Goal: Task Accomplishment & Management: Manage account settings

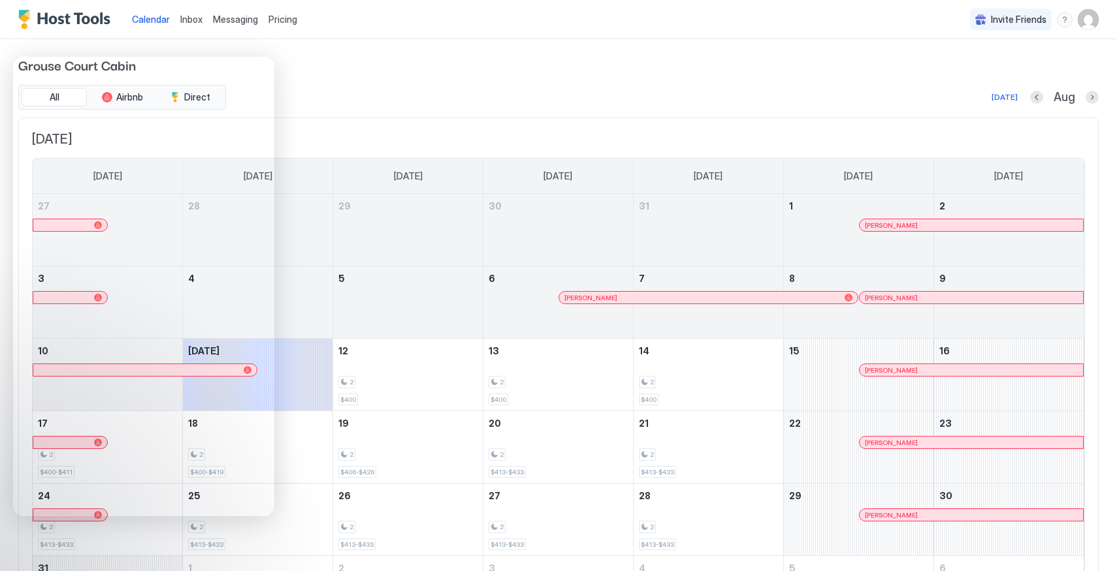
click at [865, 114] on div "All Airbnb Direct [DATE] Aug [DATE] [DATE] [DATE] [DATE] [DATE] [DATE] [DATE] […" at bounding box center [558, 364] width 1080 height 558
click at [1085, 18] on img "User profile" at bounding box center [1088, 19] width 21 height 21
click at [1012, 76] on div "Settings" at bounding box center [1015, 73] width 166 height 23
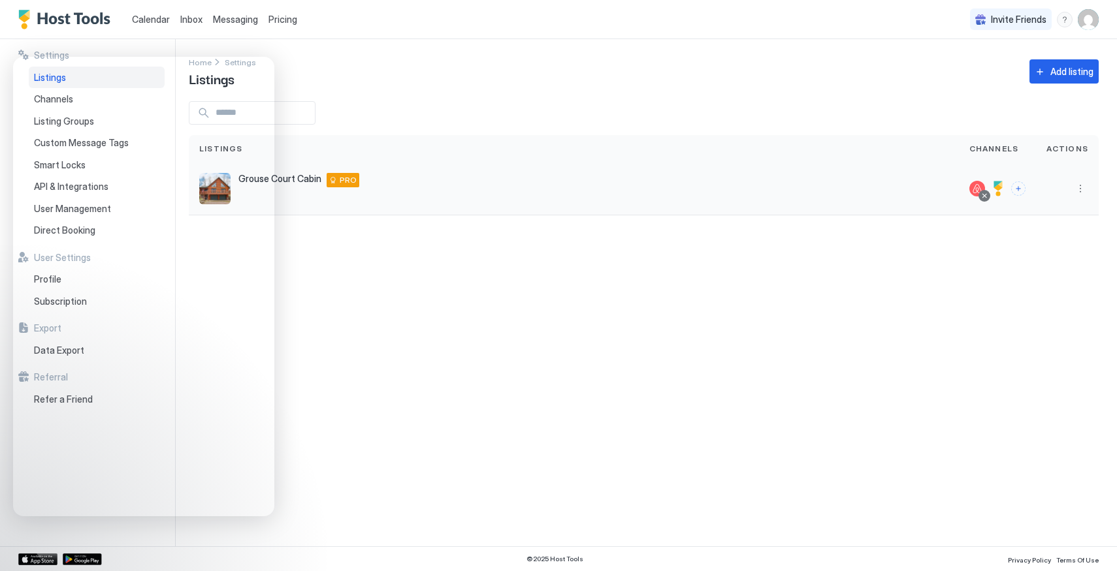
click at [1029, 186] on div at bounding box center [997, 189] width 77 height 53
click at [1019, 185] on button "Connect channels" at bounding box center [1018, 189] width 14 height 14
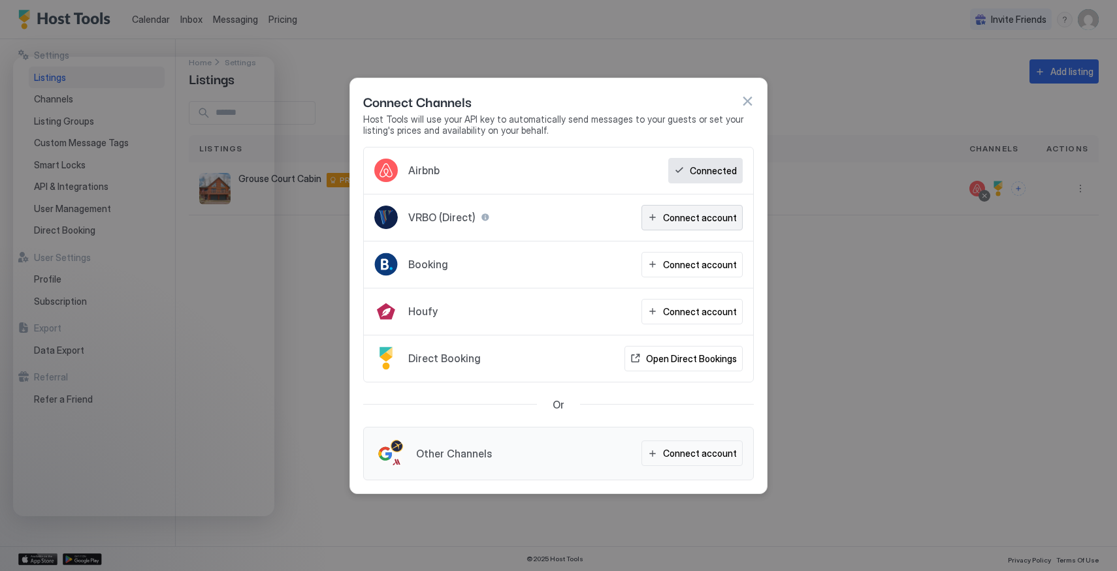
click at [688, 214] on div "Connect account" at bounding box center [700, 218] width 74 height 14
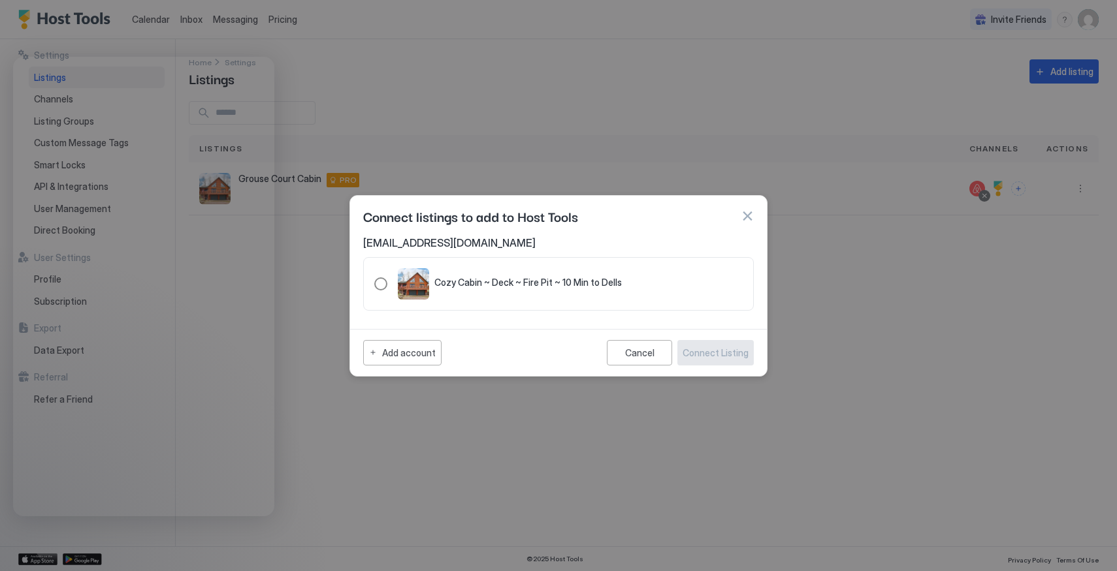
click at [384, 285] on div "321.4743811.5317978" at bounding box center [380, 284] width 13 height 13
click at [731, 355] on div "Connect Listing" at bounding box center [715, 353] width 66 height 14
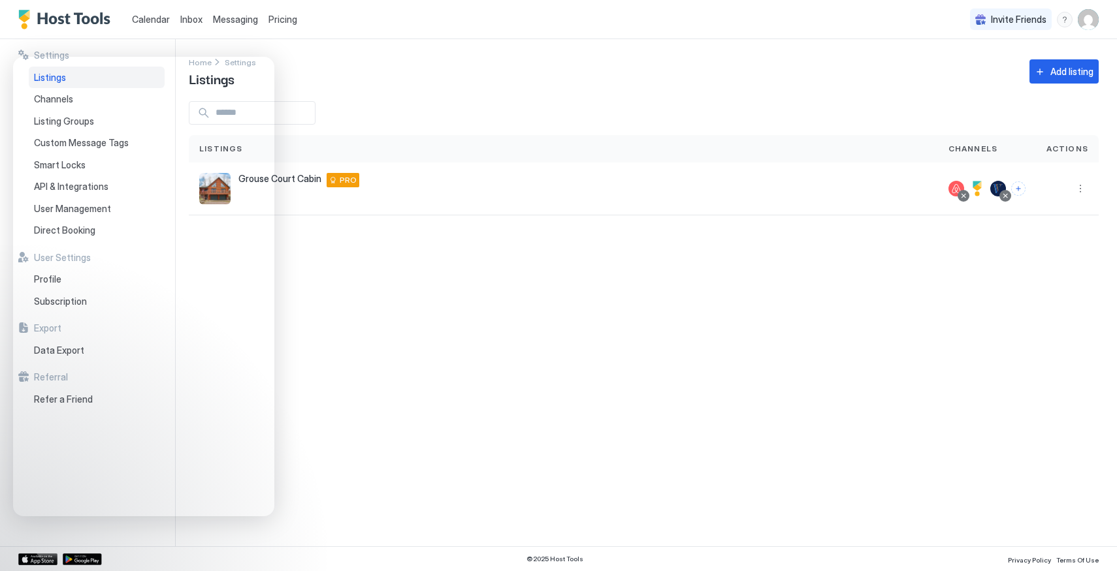
click at [569, 439] on div "Settings Home Settings Listings Add listing Listings Channels Actions Grouse Co…" at bounding box center [653, 292] width 928 height 507
click at [306, 71] on div "Home Settings Listings Add listing" at bounding box center [644, 71] width 910 height 33
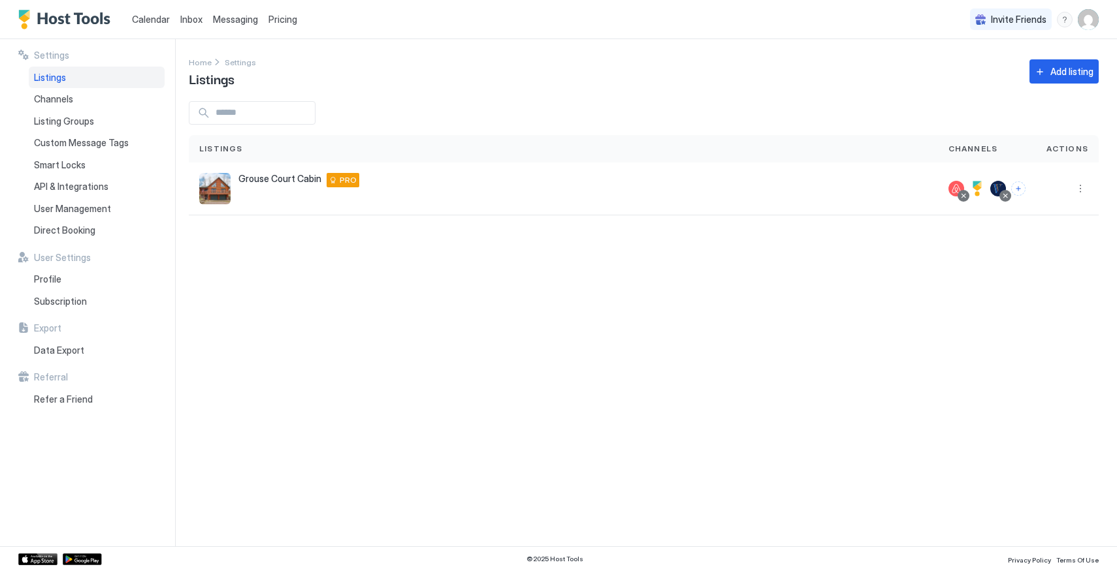
click at [159, 15] on span "Calendar" at bounding box center [151, 19] width 38 height 11
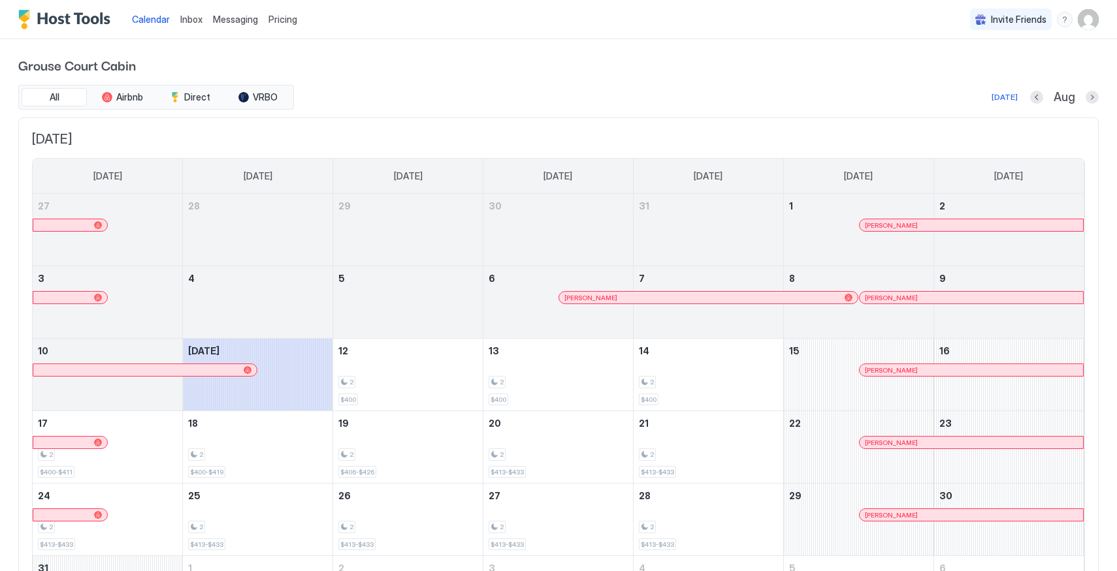
click at [279, 22] on span "Pricing" at bounding box center [282, 20] width 29 height 12
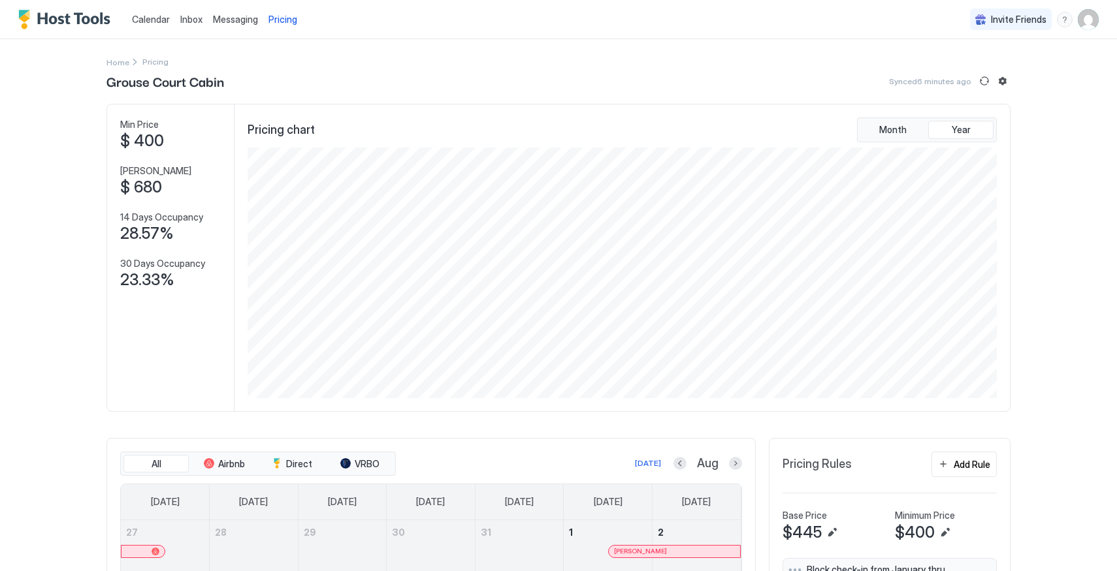
click at [16, 554] on div at bounding box center [28, 542] width 31 height 31
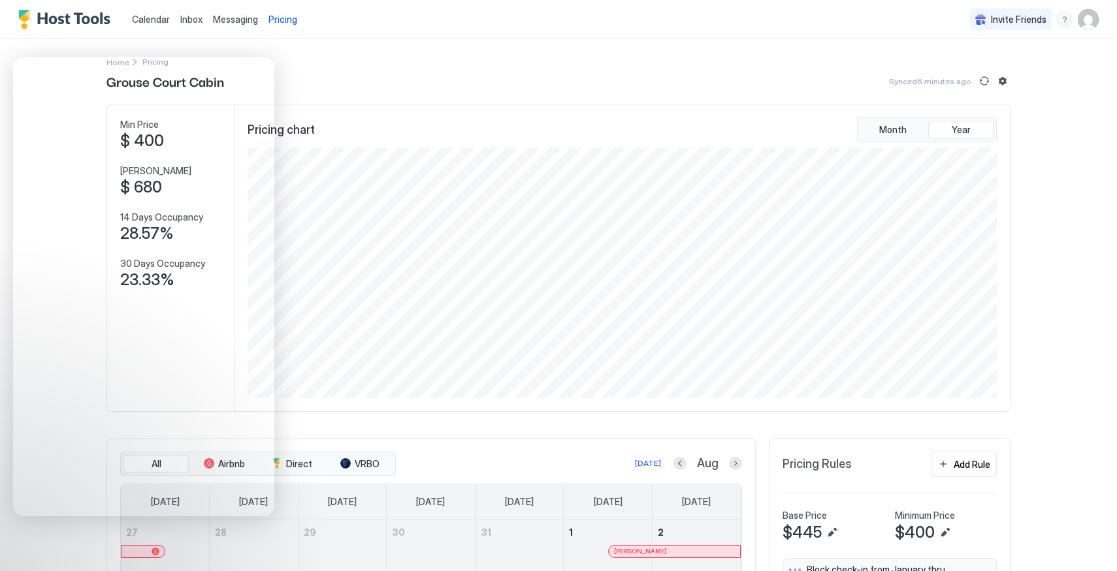
click at [1112, 280] on div "Calendar Inbox Messaging Pricing Invite Friends HH Home Pricing Grouse Court Ca…" at bounding box center [558, 285] width 1117 height 571
click at [1064, 285] on div "Calendar Inbox Messaging Pricing Invite Friends HH Home Pricing Grouse Court Ca…" at bounding box center [558, 285] width 1117 height 571
click at [32, 521] on div "Calendar Inbox Messaging Pricing Invite Friends HH Home Pricing Grouse Court Ca…" at bounding box center [558, 285] width 1117 height 571
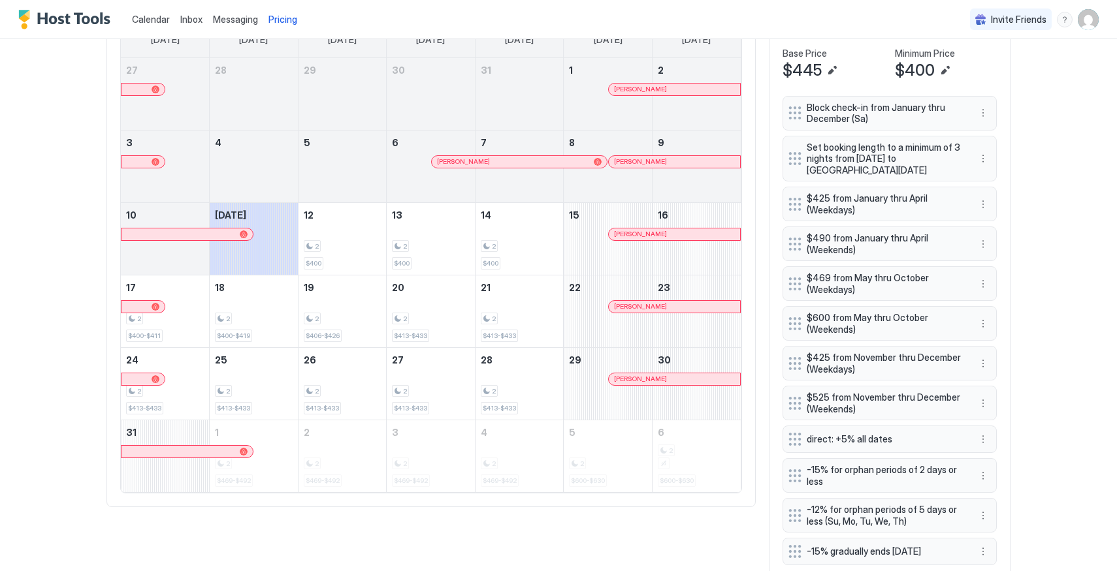
scroll to position [507, 0]
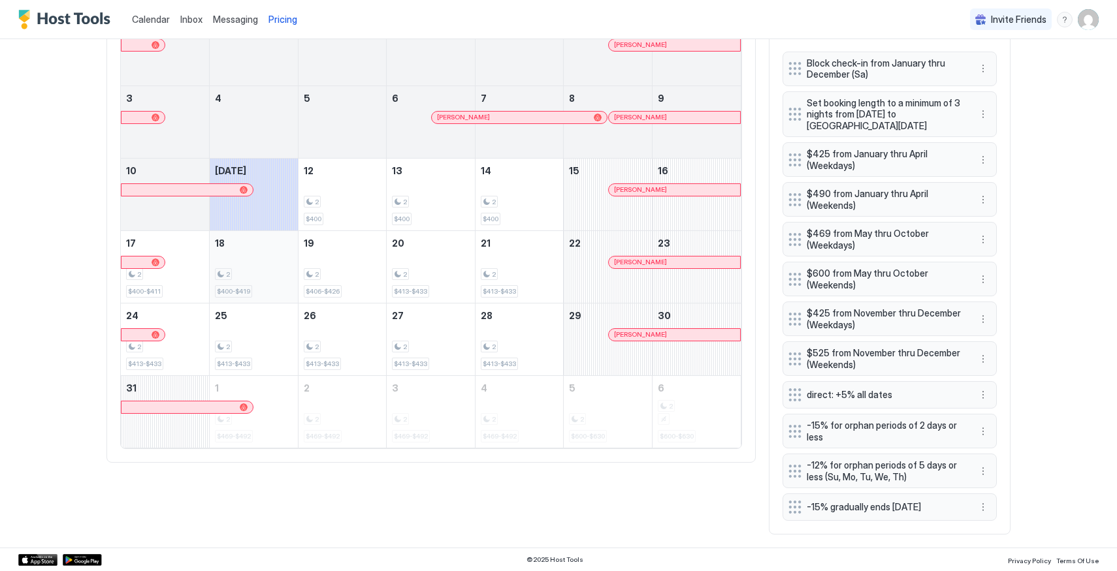
click at [232, 265] on div "2 $400-$419" at bounding box center [254, 266] width 78 height 61
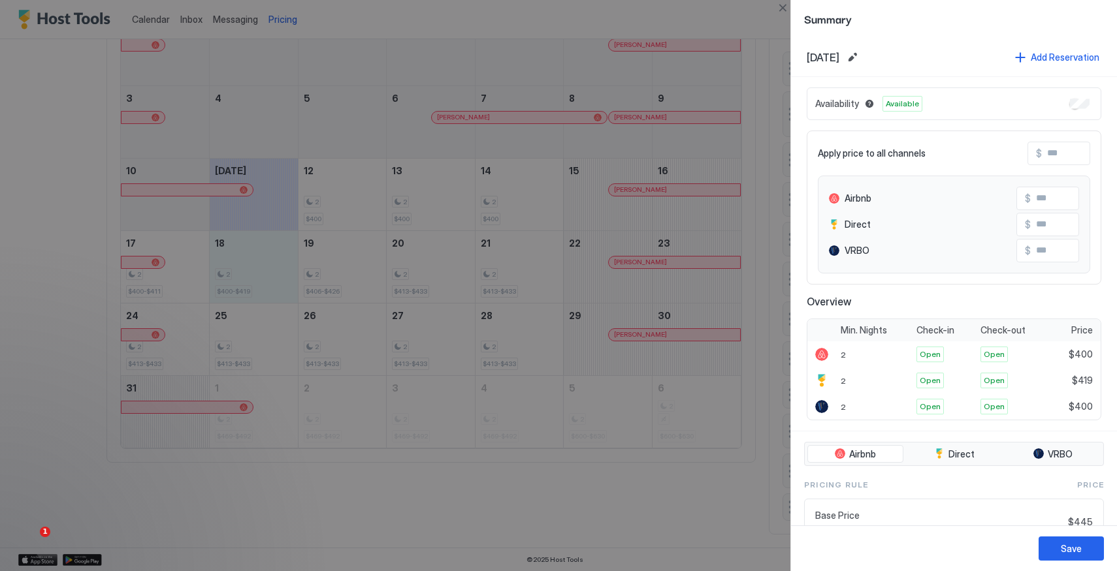
scroll to position [242, 0]
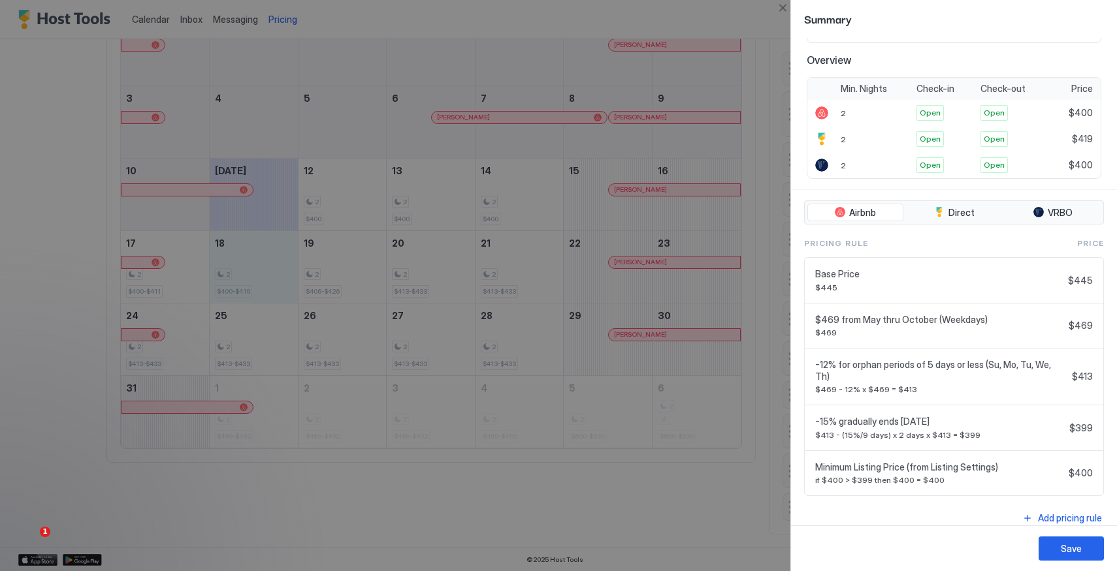
click at [702, 502] on div at bounding box center [558, 285] width 1117 height 571
click at [786, 6] on button "Close" at bounding box center [783, 8] width 16 height 16
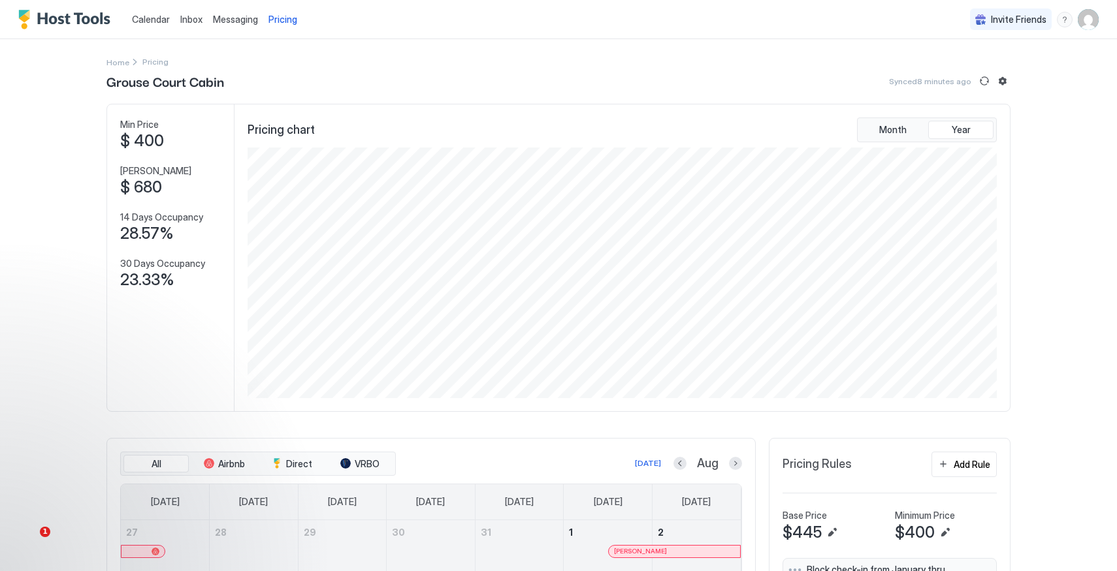
scroll to position [507, 0]
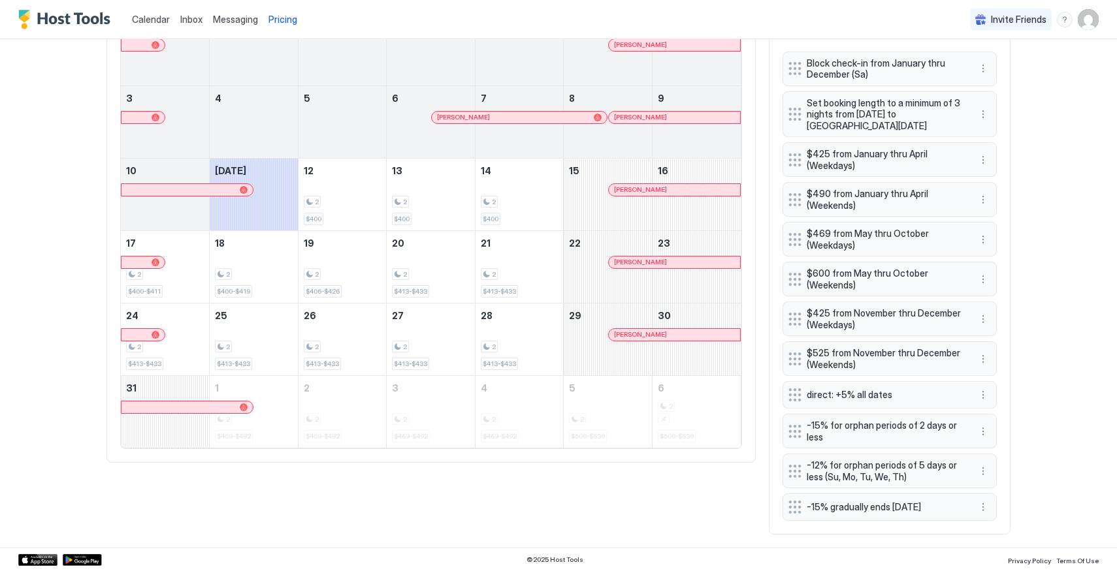
click at [184, 519] on div "All Airbnb Direct VRBO [DATE] Aug [DATE] [DATE] [DATE] [DATE] [DATE] [DATE] [DA…" at bounding box center [558, 233] width 904 height 604
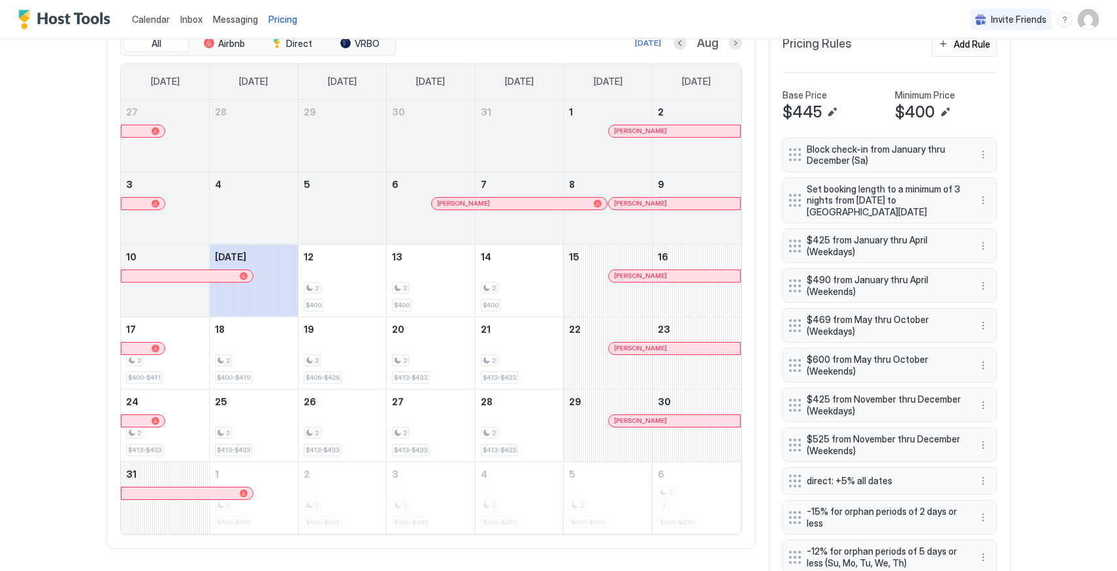
scroll to position [445, 0]
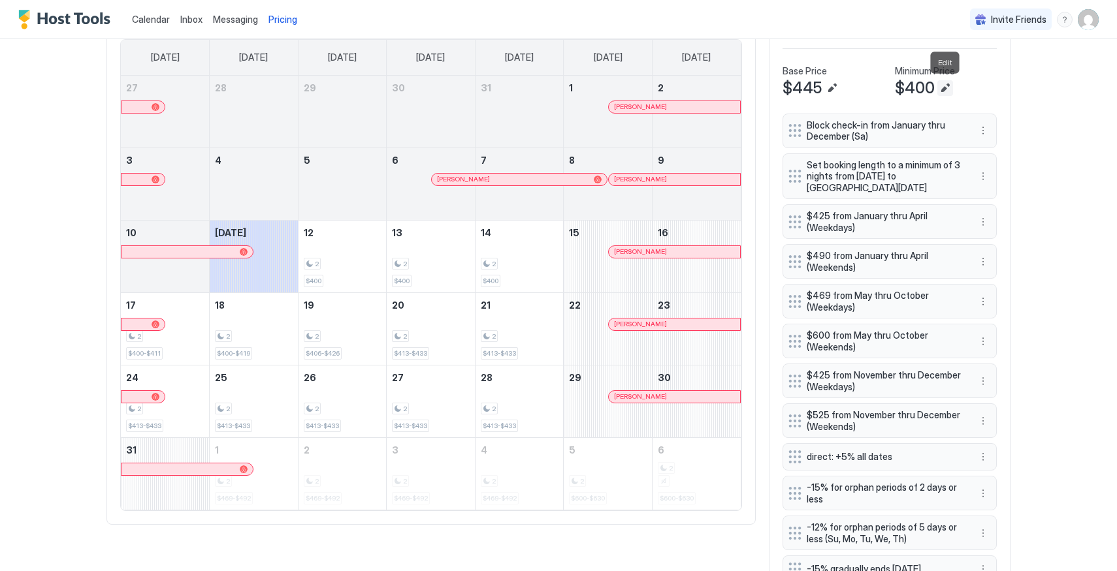
click at [949, 88] on button "Edit" at bounding box center [945, 88] width 16 height 16
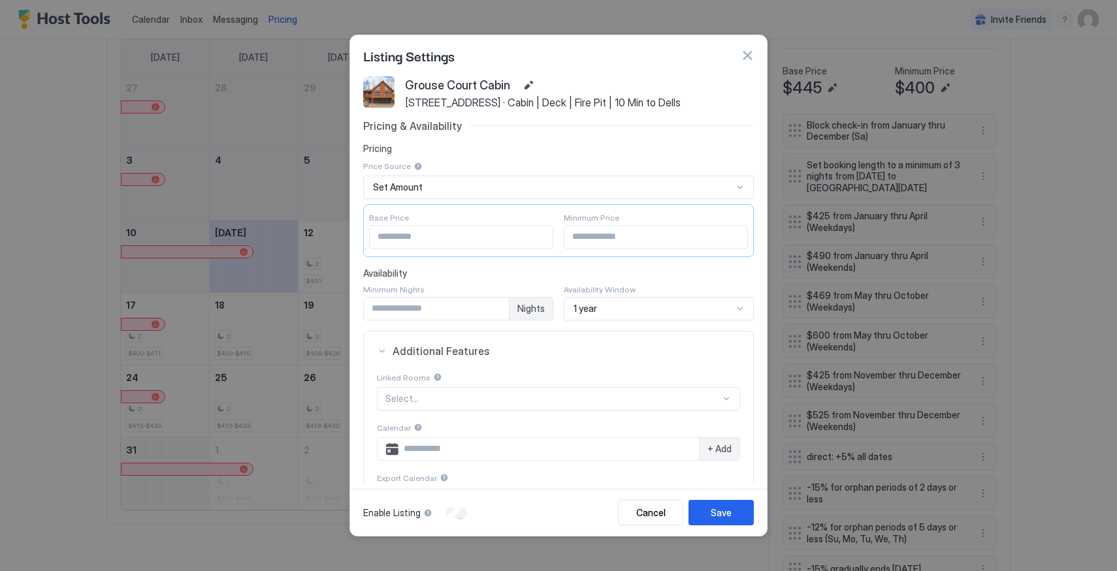
click at [603, 242] on input "***" at bounding box center [655, 237] width 183 height 22
type input "***"
click at [726, 513] on div "Save" at bounding box center [721, 513] width 21 height 14
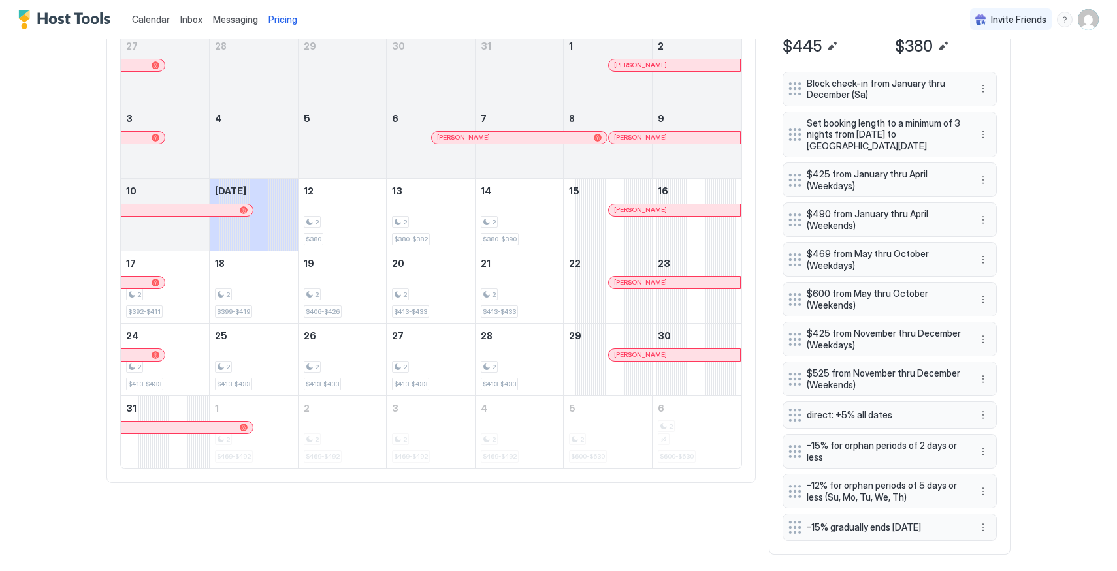
scroll to position [507, 0]
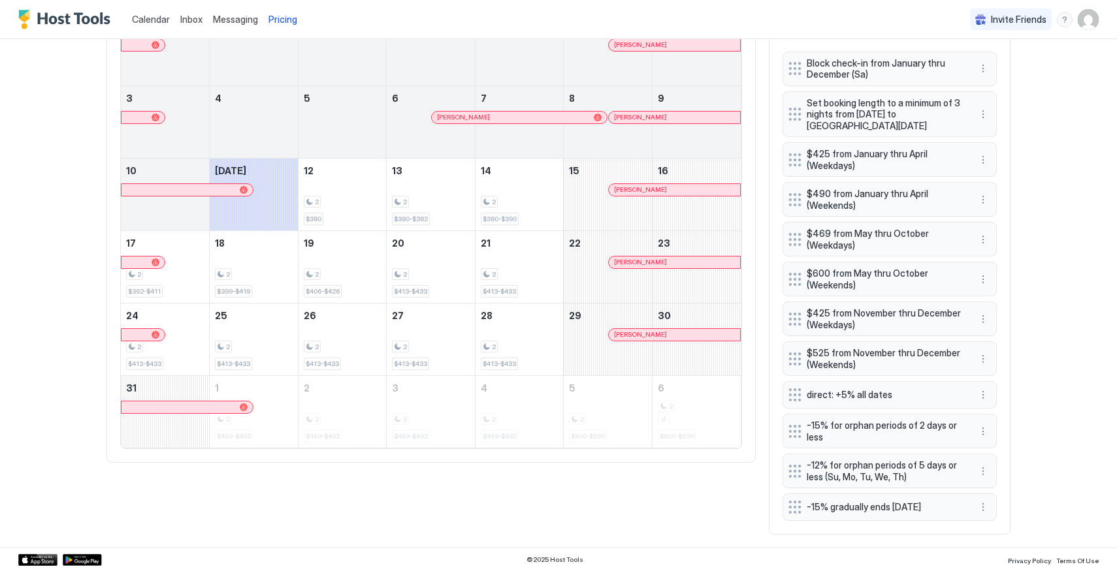
click at [93, 169] on div "Home Pricing Grouse Court Cabin Synced 2 minutes ago Min Price $ 380 Max Price …" at bounding box center [558, 40] width 940 height 1016
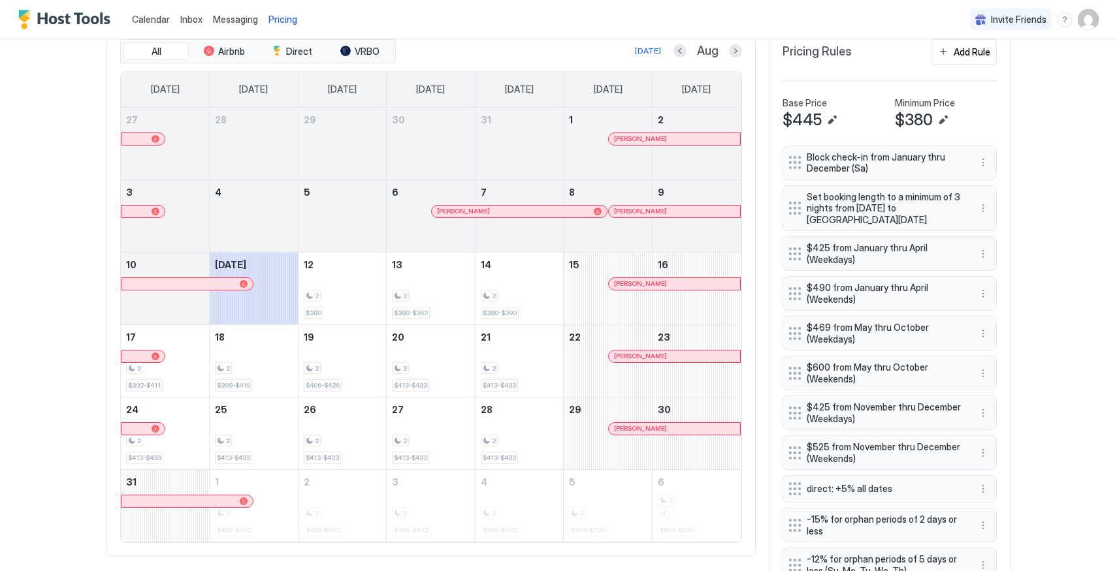
scroll to position [415, 0]
click at [941, 118] on button "Edit" at bounding box center [943, 118] width 16 height 16
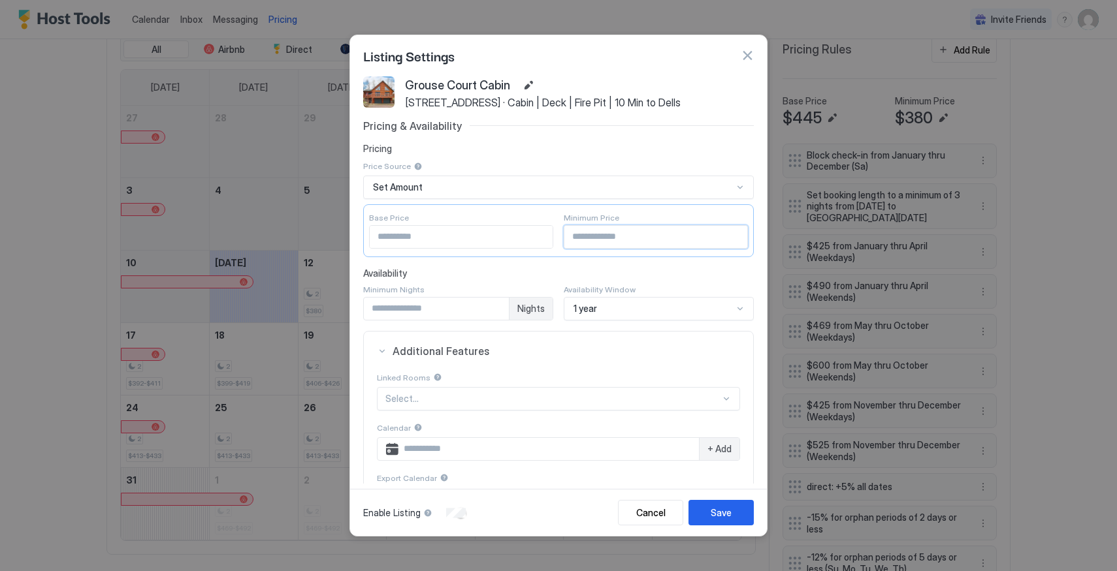
click at [605, 234] on input "***" at bounding box center [655, 237] width 183 height 22
type input "***"
click at [728, 521] on button "Save" at bounding box center [720, 512] width 65 height 25
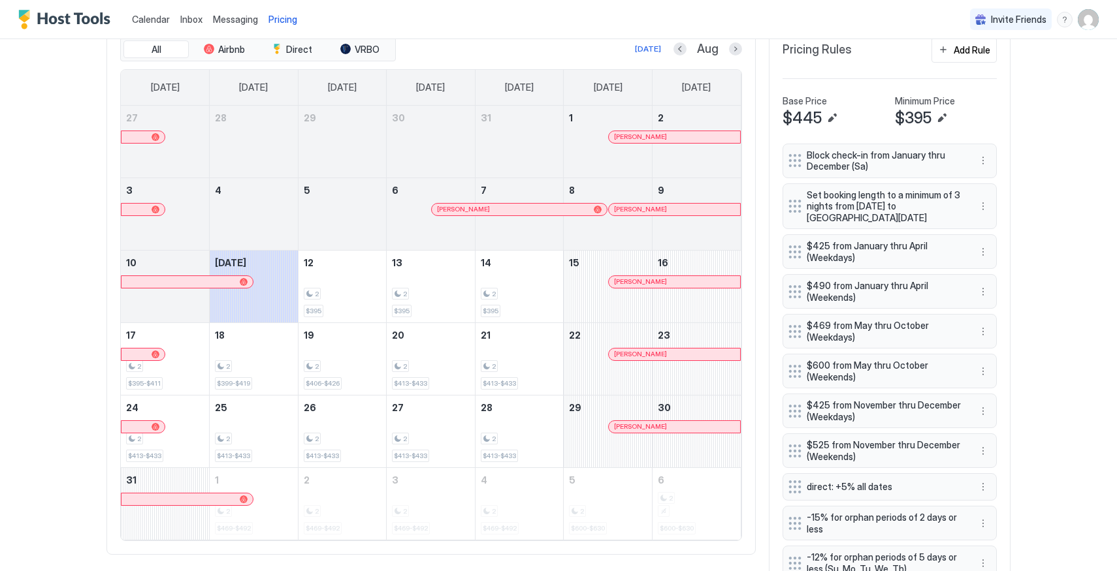
click at [58, 400] on div "Calendar Inbox Messaging Pricing Invite Friends HH Home Pricing Grouse Court Ca…" at bounding box center [558, 285] width 1117 height 571
click at [82, 290] on div "Calendar Inbox Messaging Pricing Invite Friends HH Home Pricing Grouse Court Ca…" at bounding box center [558, 285] width 1117 height 571
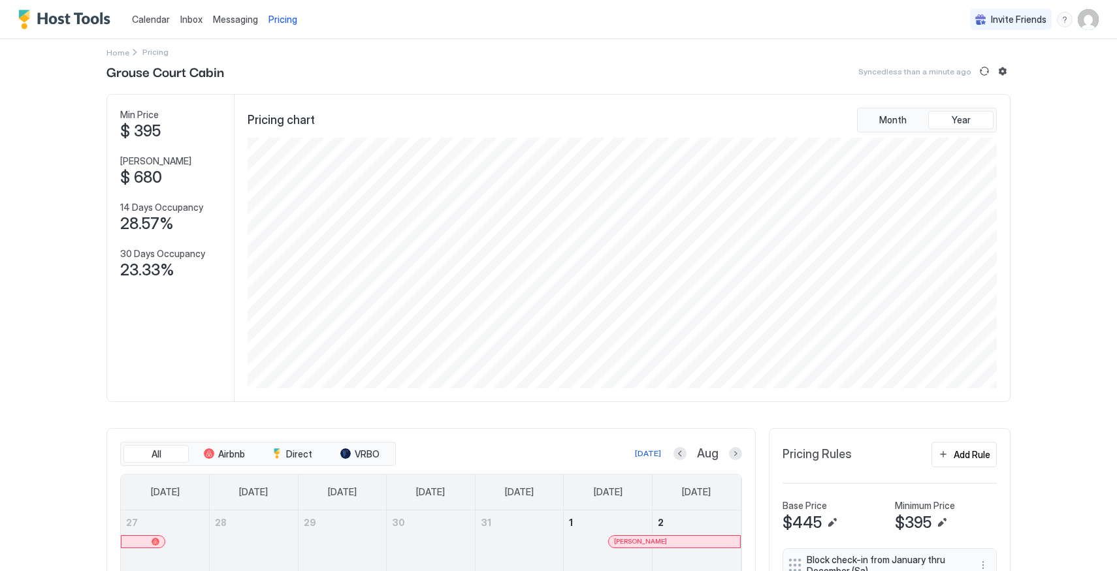
scroll to position [0, 0]
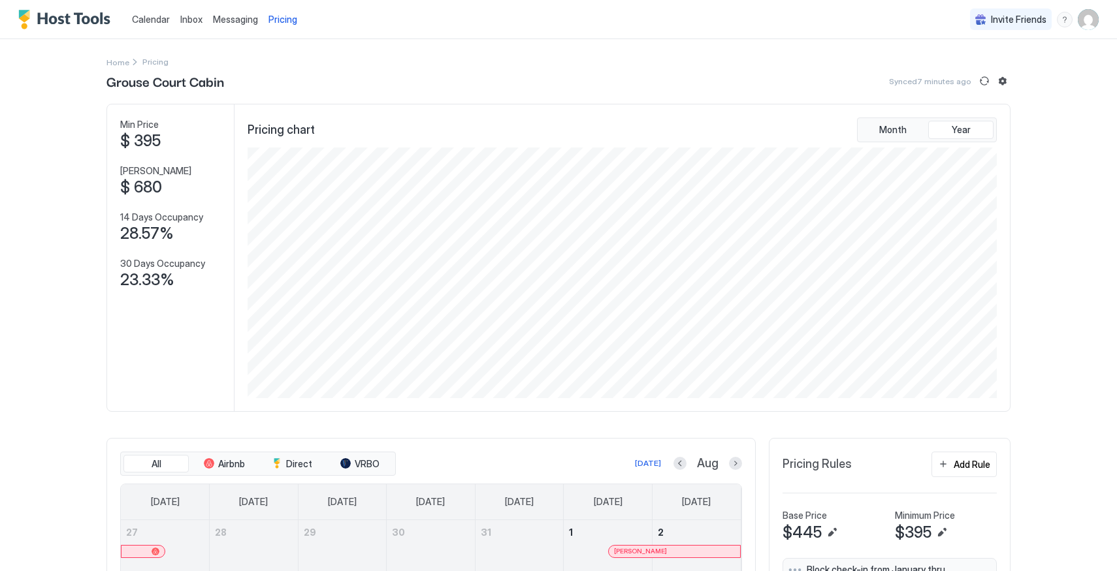
click at [54, 295] on div "Calendar Inbox Messaging Pricing Invite Friends HH Home Pricing Grouse Court Ca…" at bounding box center [558, 285] width 1117 height 571
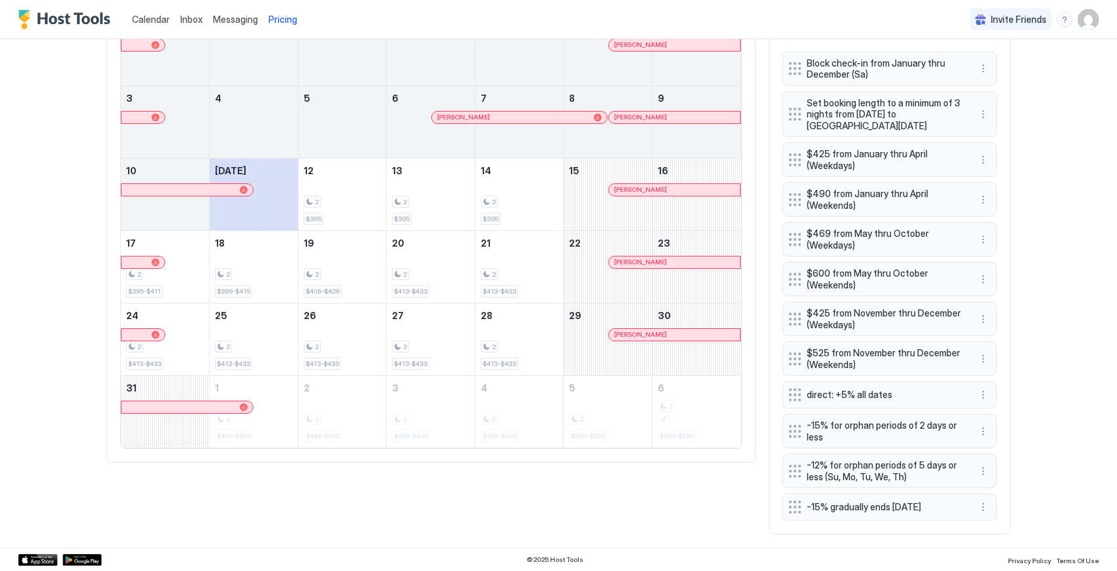
scroll to position [461, 0]
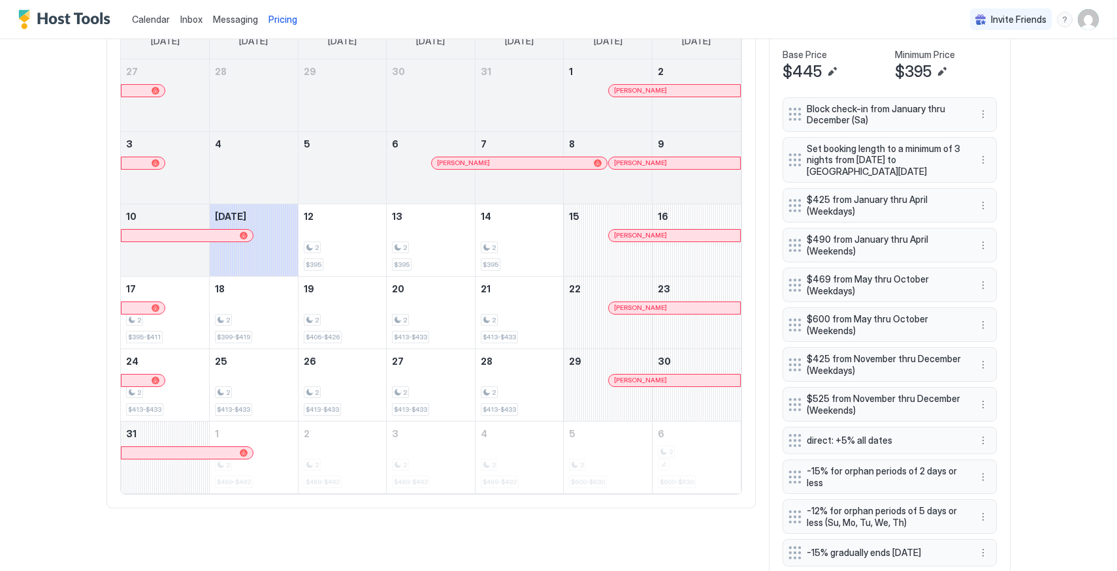
click at [80, 274] on div "Calendar Inbox Messaging Pricing Invite Friends HH Home Pricing Grouse Court Ca…" at bounding box center [558, 285] width 1117 height 571
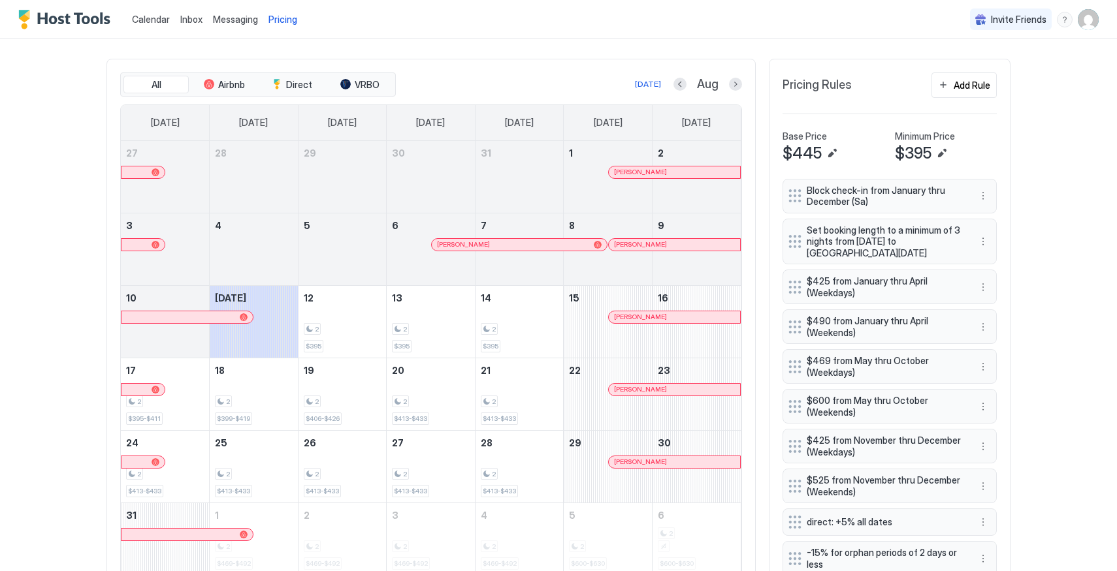
scroll to position [294, 0]
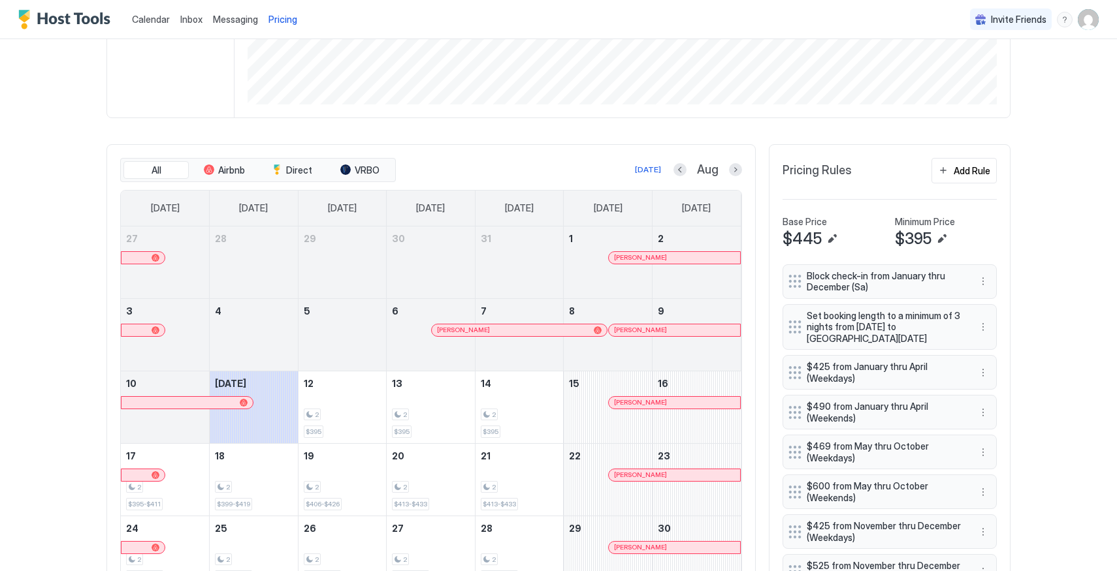
click at [191, 10] on div "Inbox" at bounding box center [191, 19] width 33 height 24
click at [187, 17] on span "Inbox" at bounding box center [191, 19] width 22 height 11
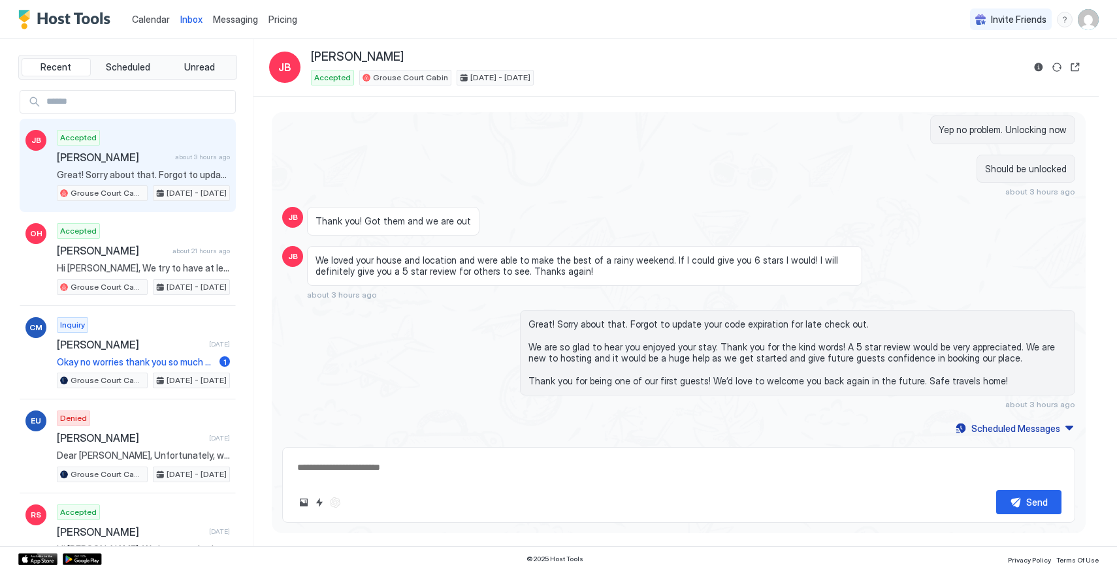
scroll to position [1217, 0]
click at [1027, 423] on div "Scheduled Messages" at bounding box center [1015, 429] width 89 height 14
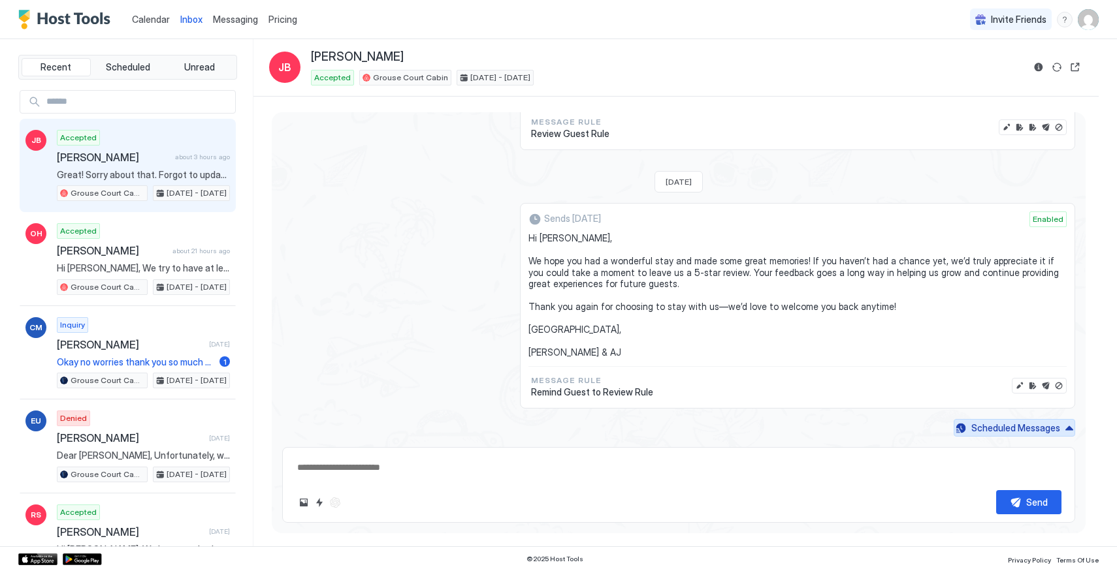
click at [1012, 431] on div "Scheduled Messages" at bounding box center [1015, 428] width 89 height 14
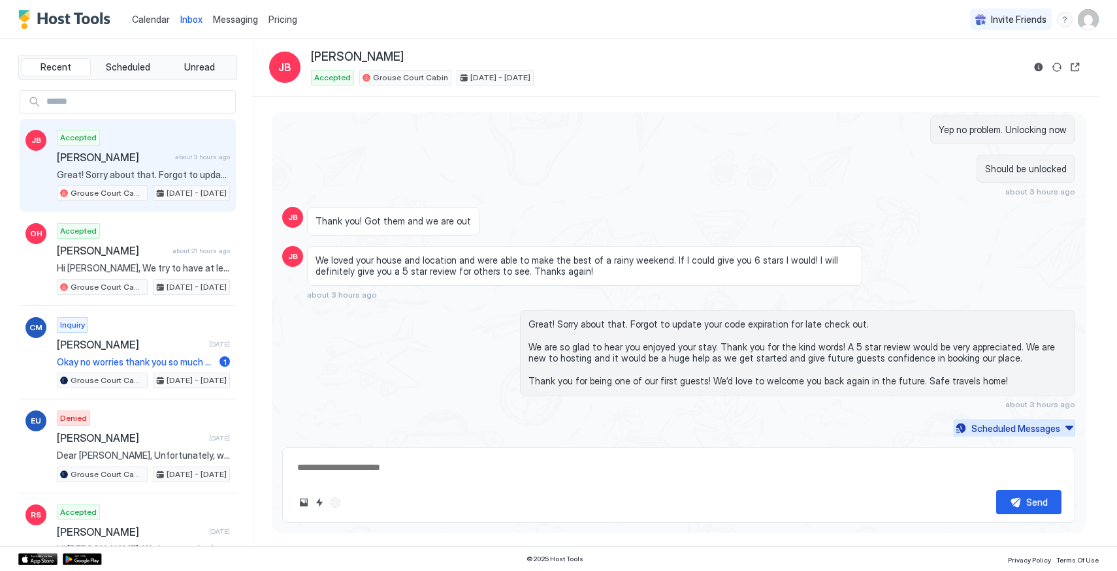
scroll to position [1217, 0]
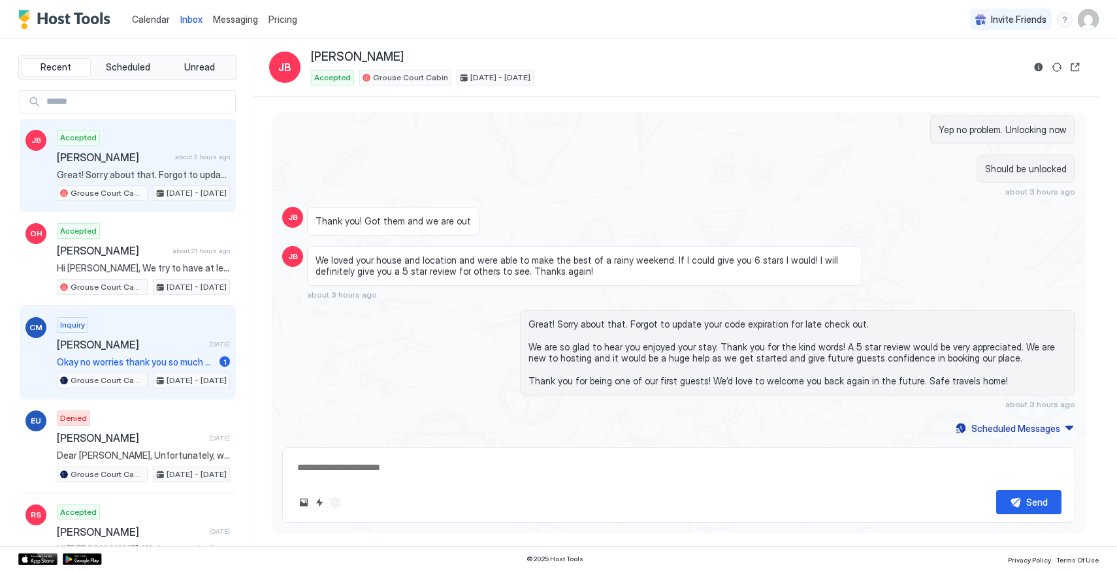
click at [168, 346] on span "[PERSON_NAME]" at bounding box center [130, 344] width 147 height 13
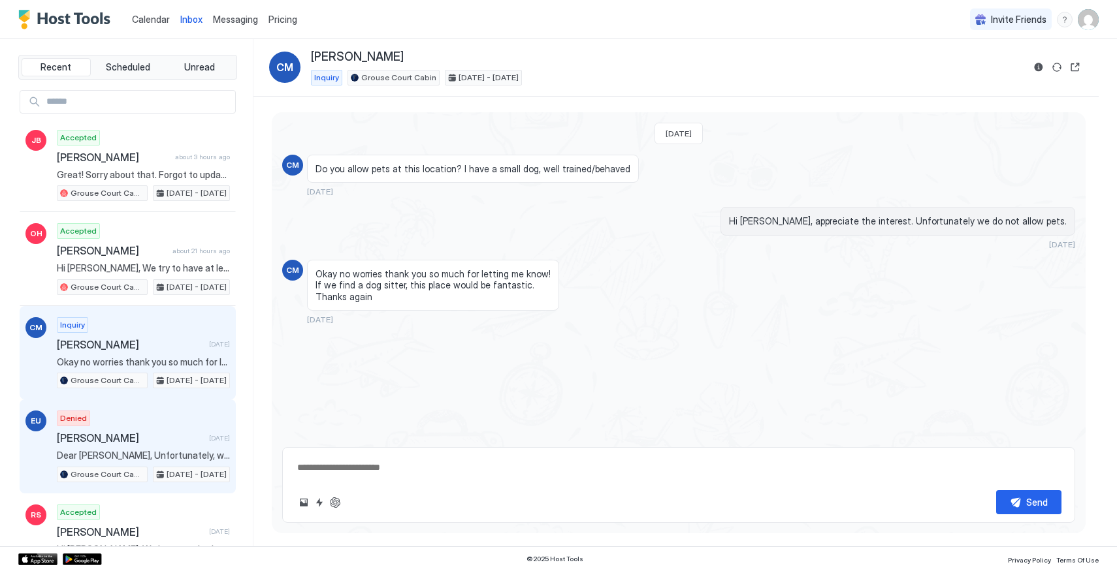
click at [145, 427] on div "Denied [PERSON_NAME] [DATE] Dear [PERSON_NAME], Unfortunately, we are unable to…" at bounding box center [143, 447] width 173 height 72
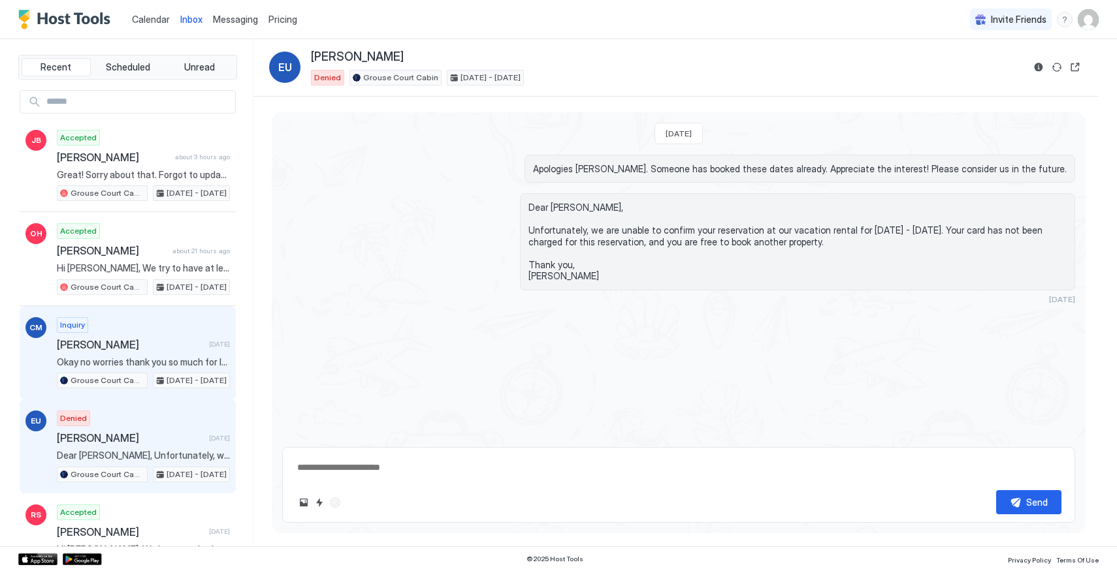
click at [137, 355] on div "Inquiry [PERSON_NAME] [DATE] Okay no worries thank you so much for letting me k…" at bounding box center [143, 353] width 173 height 72
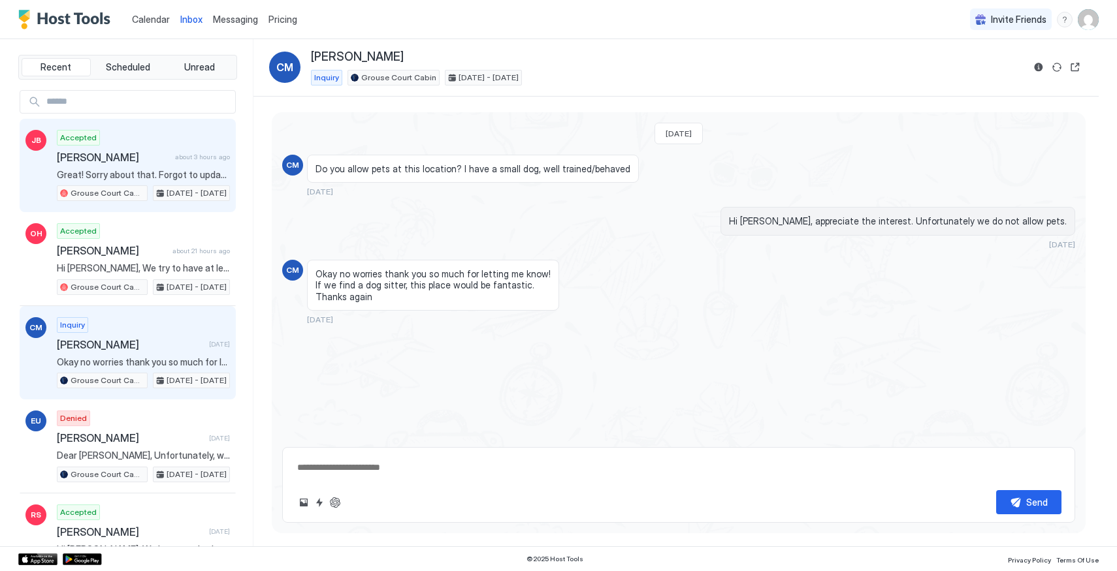
click at [136, 167] on div "Accepted [PERSON_NAME] about 3 hours ago Great! Sorry about that. Forgot to upd…" at bounding box center [143, 166] width 173 height 72
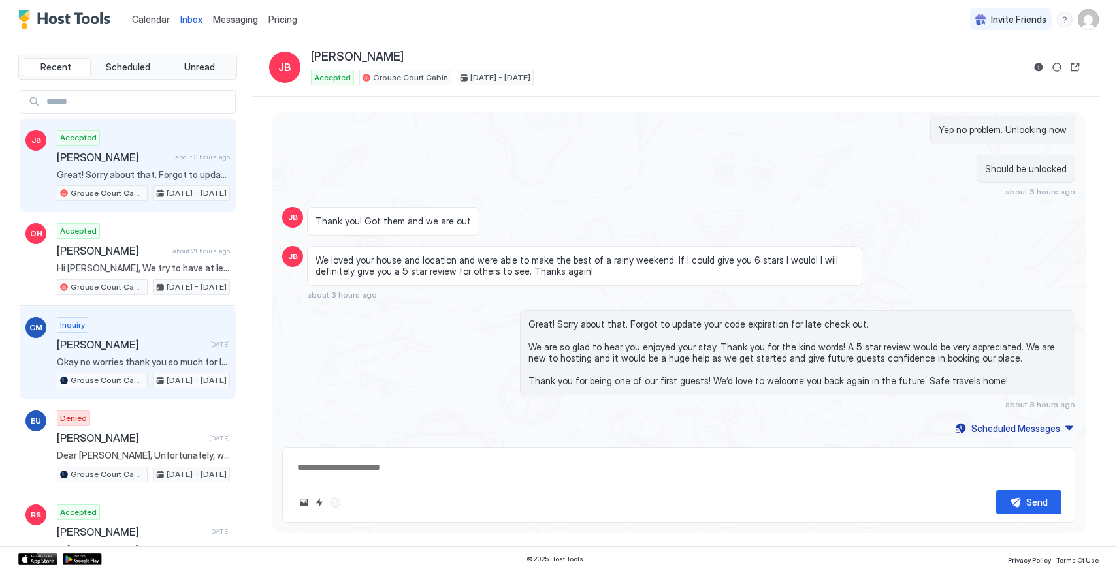
click at [136, 345] on span "[PERSON_NAME]" at bounding box center [130, 344] width 147 height 13
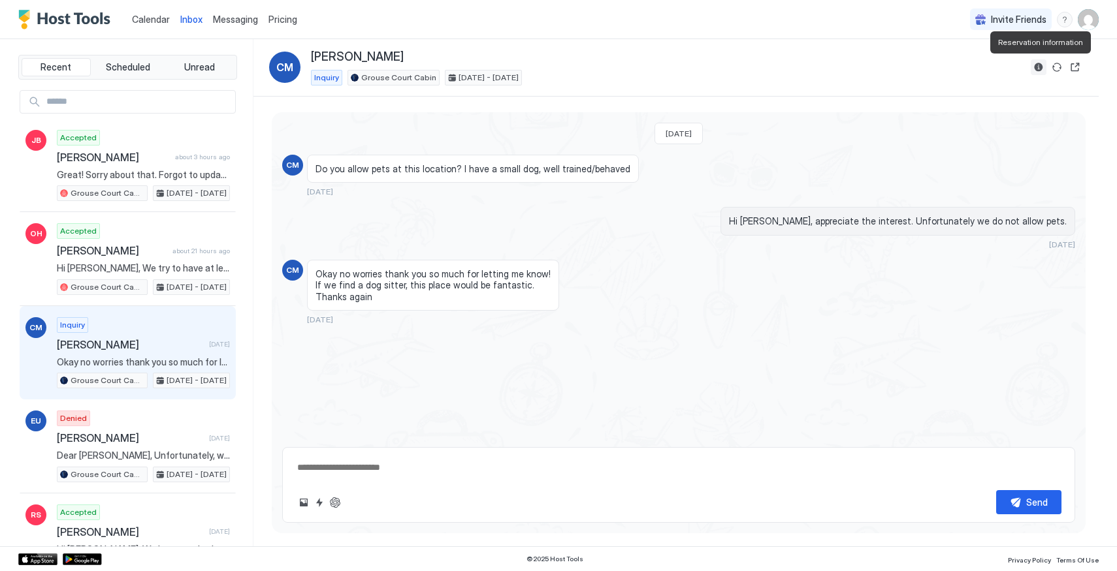
click at [1041, 69] on button "Reservation information" at bounding box center [1039, 67] width 16 height 16
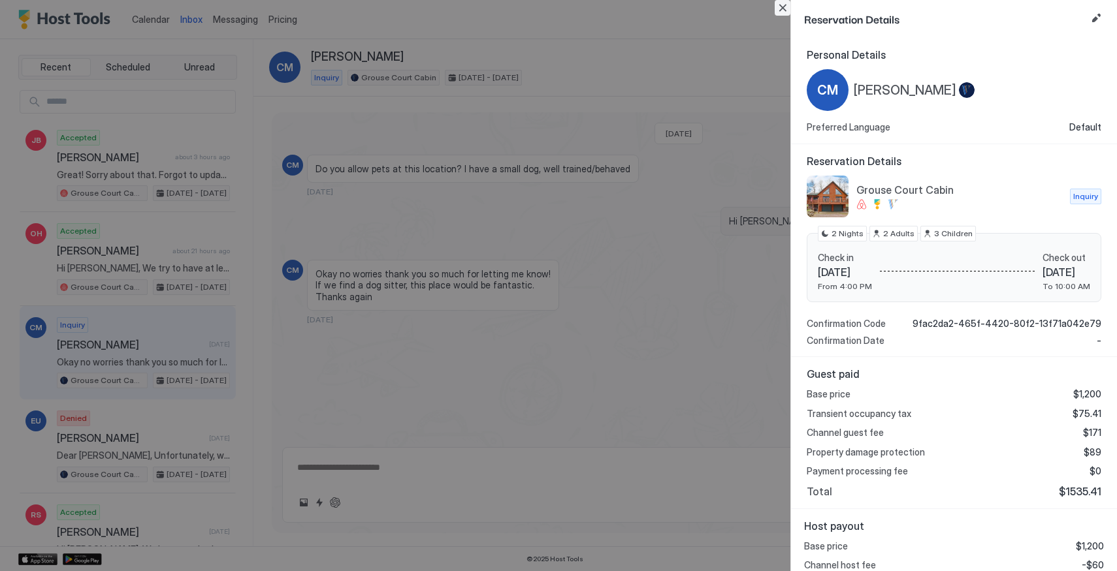
click at [781, 11] on button "Close" at bounding box center [783, 8] width 16 height 16
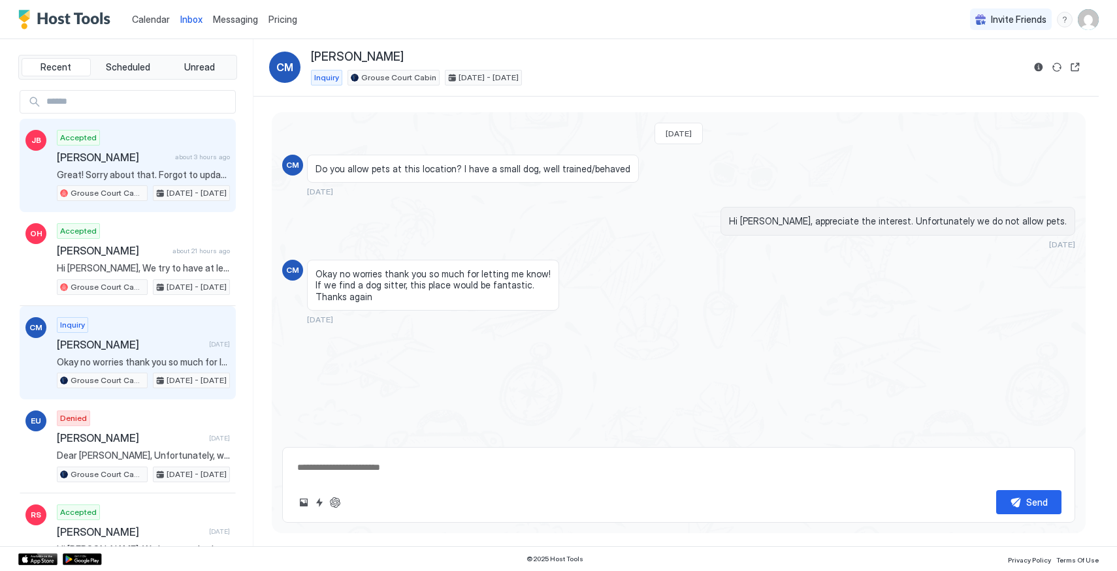
click at [139, 153] on span "[PERSON_NAME]" at bounding box center [113, 157] width 113 height 13
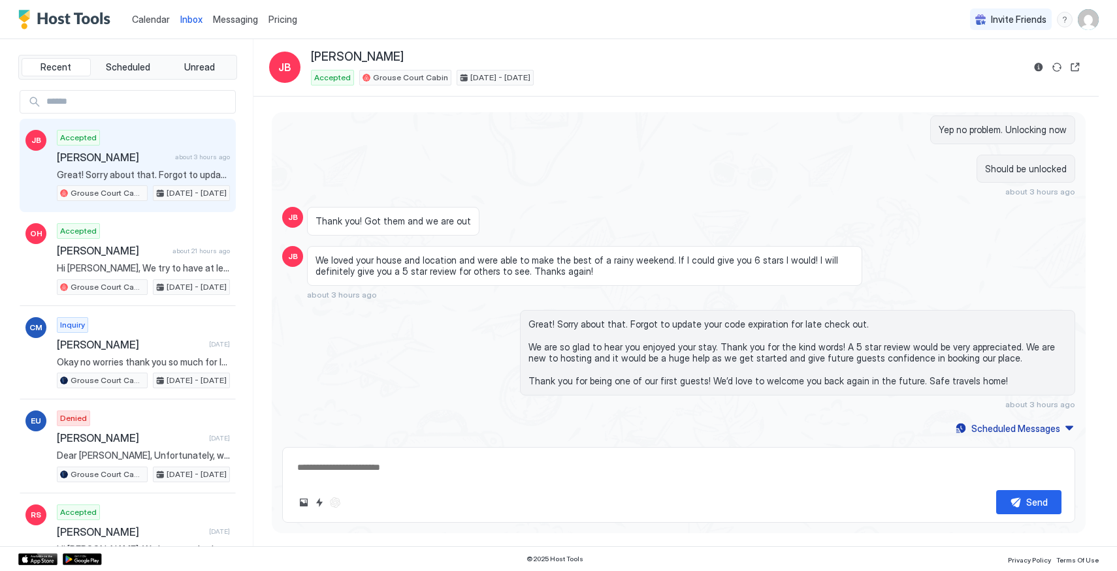
scroll to position [1217, 0]
click at [146, 18] on span "Calendar" at bounding box center [151, 19] width 38 height 11
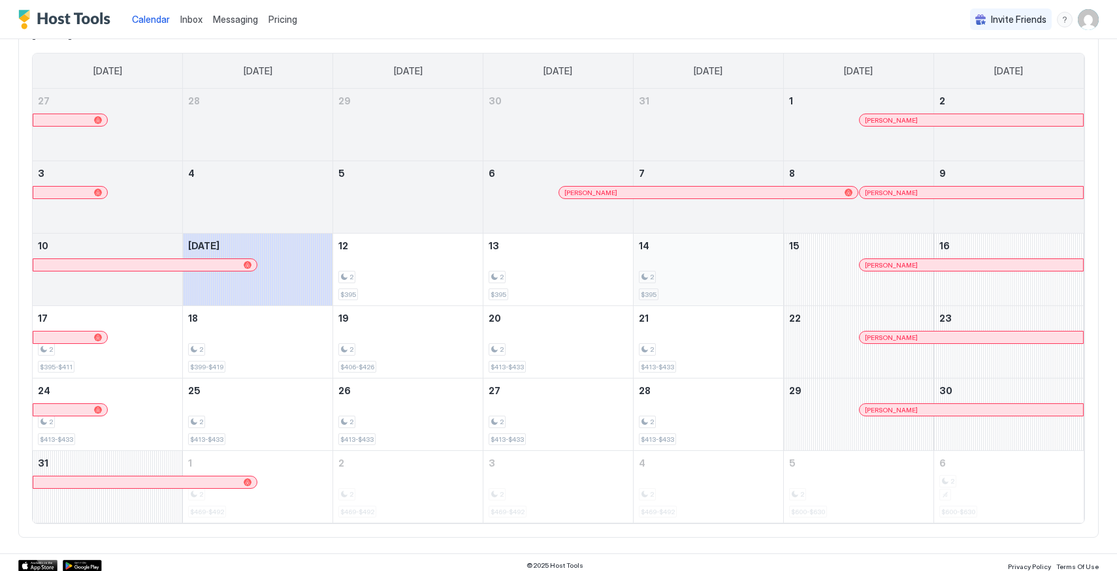
scroll to position [111, 0]
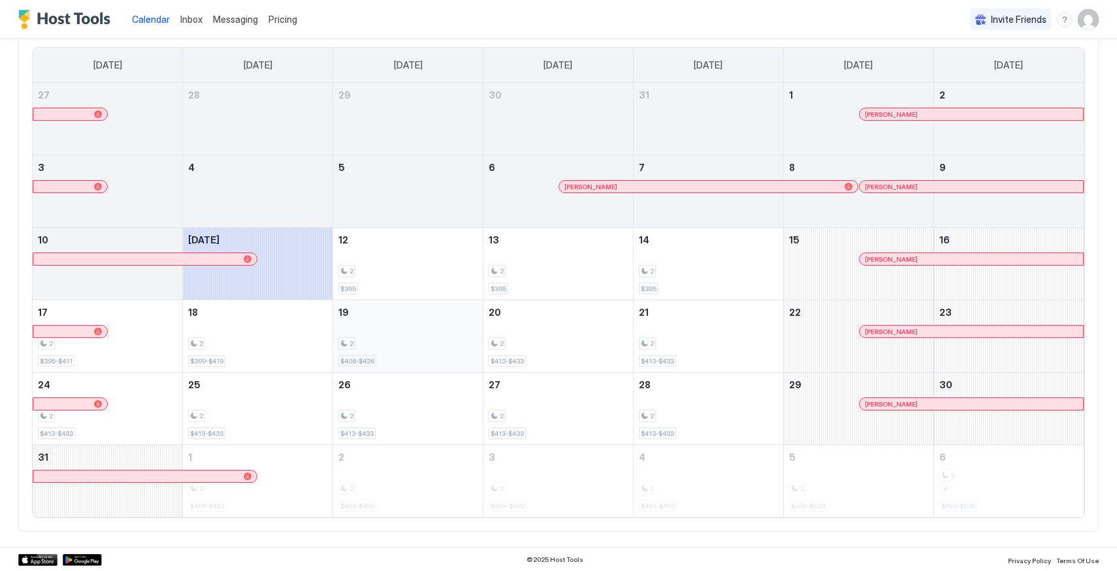
click at [391, 361] on div "2 $406-$426" at bounding box center [407, 336] width 139 height 61
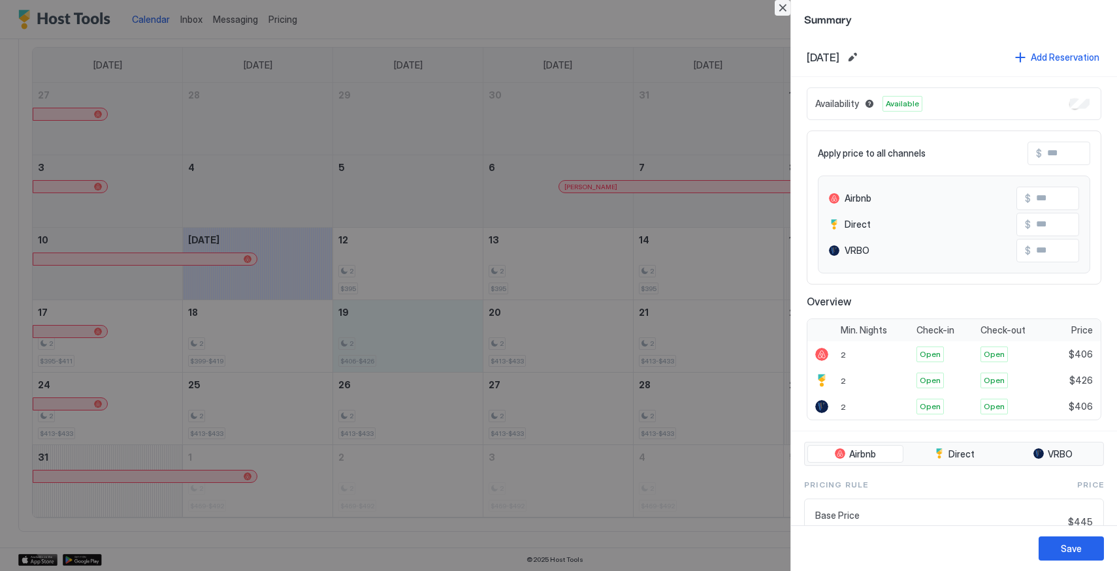
click at [784, 7] on button "Close" at bounding box center [783, 8] width 16 height 16
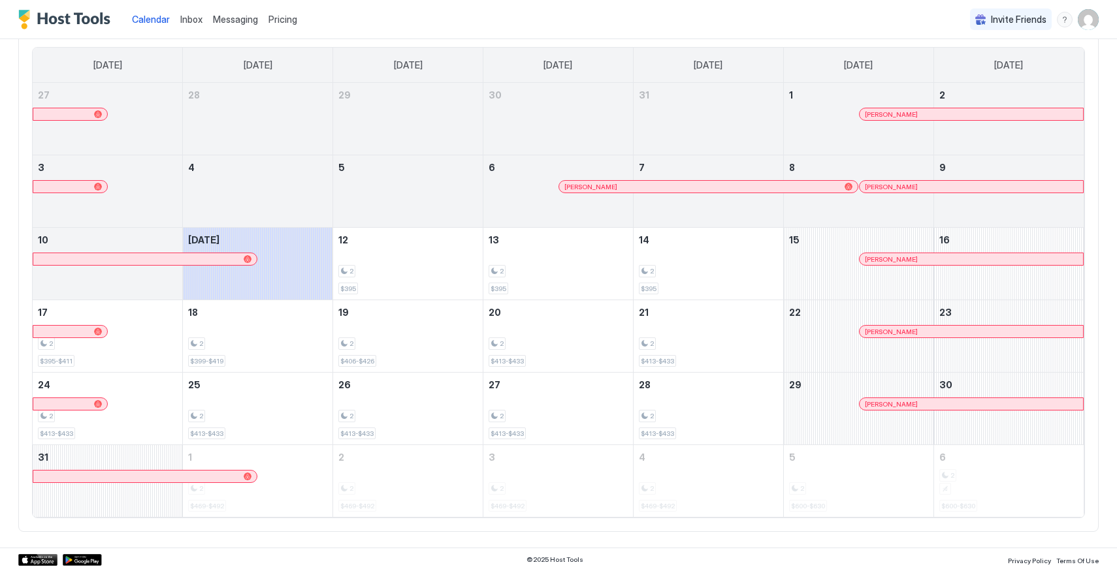
click at [195, 14] on span "Inbox" at bounding box center [191, 19] width 22 height 11
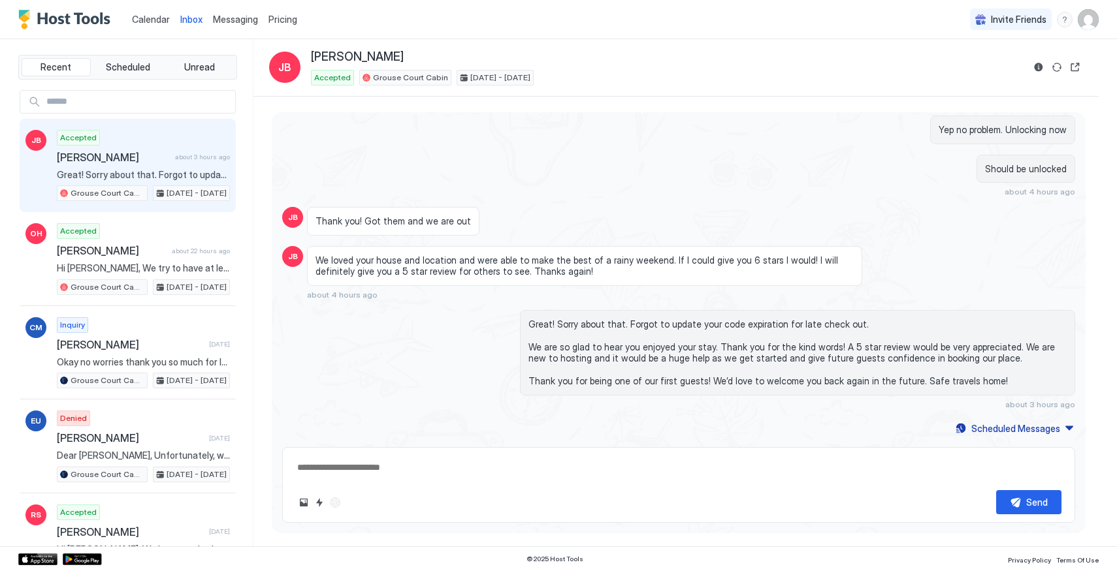
scroll to position [1217, 0]
click at [156, 14] on span "Calendar" at bounding box center [151, 19] width 38 height 11
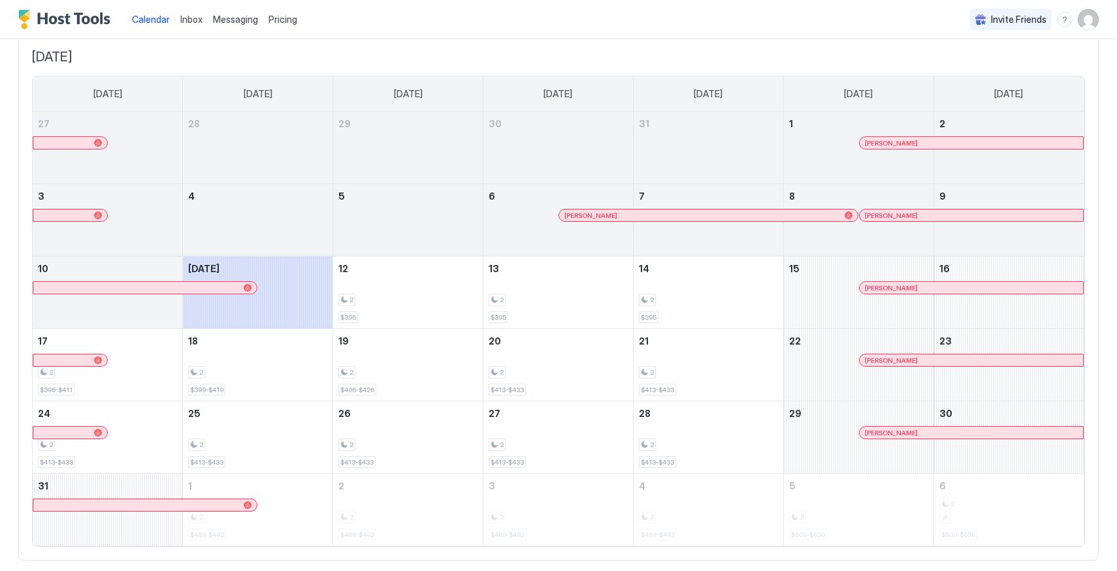
scroll to position [111, 0]
